Goal: Book appointment/travel/reservation

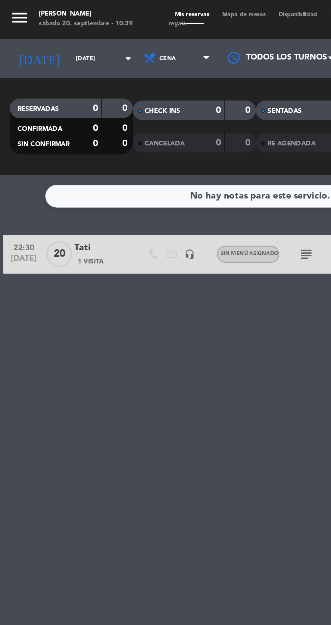
click at [38, 29] on input "[DATE]" at bounding box center [57, 30] width 43 height 10
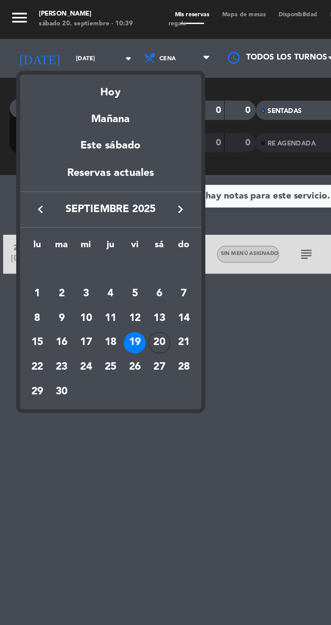
click at [81, 178] on div "20" at bounding box center [82, 178] width 11 height 11
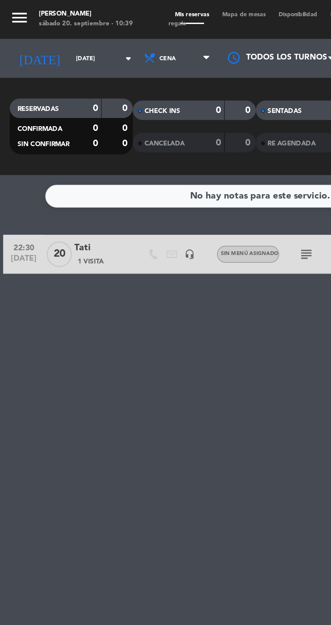
type input "[DATE]"
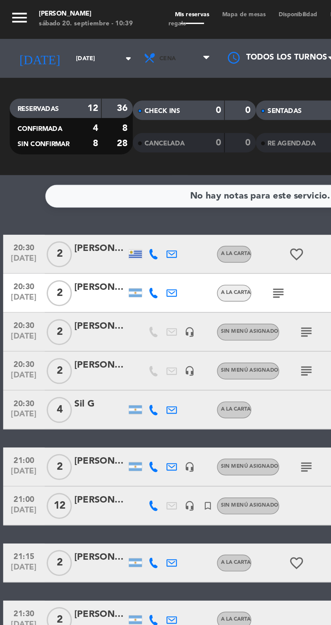
click at [84, 27] on span "Cena" at bounding box center [93, 30] width 41 height 15
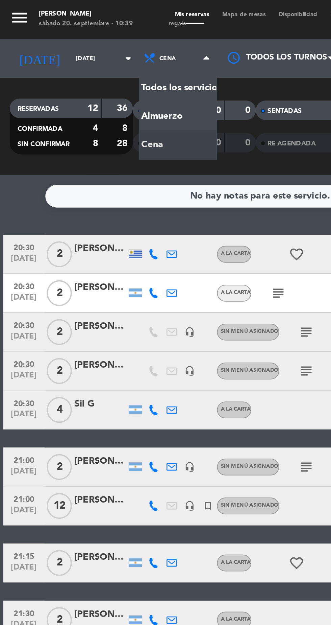
click at [89, 61] on div "menu Hierro Bodegón [DATE] 20. septiembre - 10:39 Mis reservas Mapa de mesas Di…" at bounding box center [165, 45] width 331 height 91
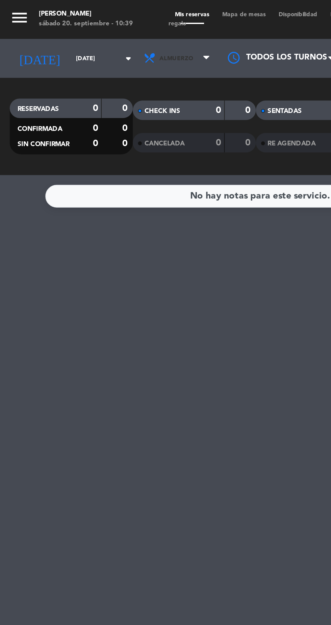
click at [93, 31] on span "Almuerzo" at bounding box center [93, 30] width 41 height 15
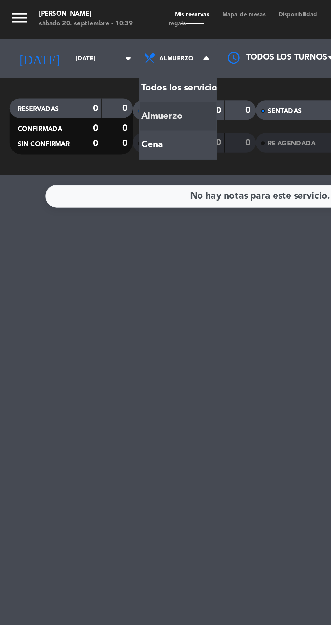
click at [86, 76] on div "menu Hierro Bodegón [DATE] 20. septiembre - 10:39 Mis reservas Mapa de mesas Di…" at bounding box center [165, 45] width 331 height 91
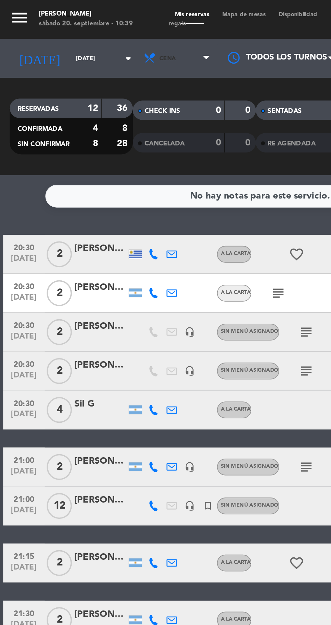
click at [83, 29] on span "Cena" at bounding box center [87, 31] width 9 height 4
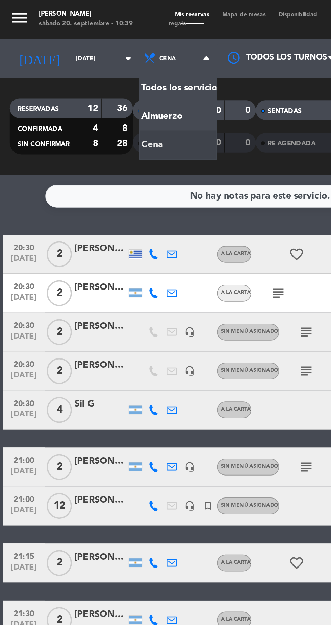
click at [80, 64] on div "menu Hierro Bodegón [DATE] 20. septiembre - 10:39 Mis reservas Mapa de mesas Di…" at bounding box center [165, 45] width 331 height 91
